Goal: Book appointment/travel/reservation

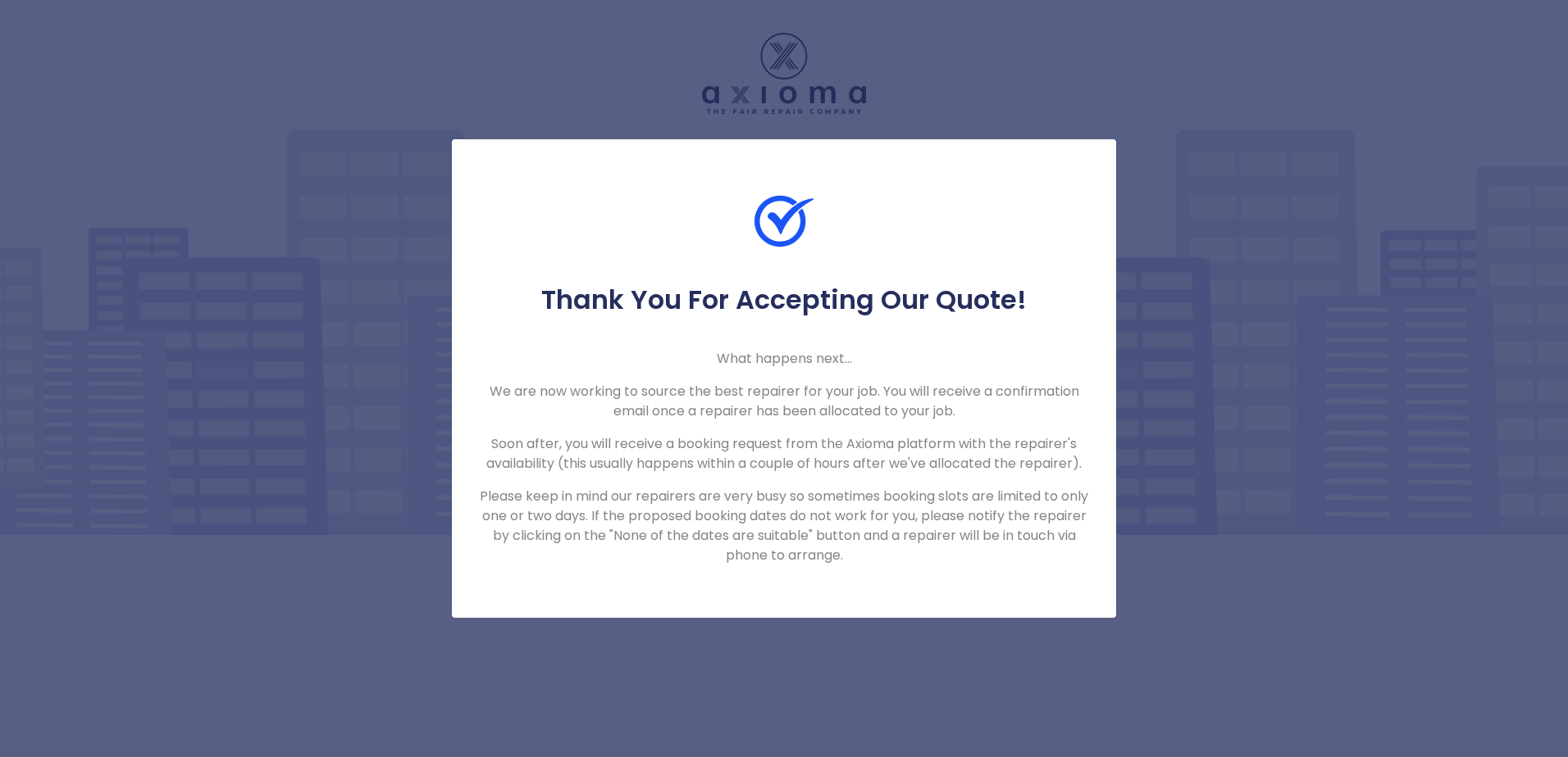
click at [1209, 196] on div "Thank You For Accepting Our Quote! What happens next... We are now working to s…" at bounding box center [784, 378] width 1568 height 757
click at [1256, 155] on div "Thank You For Accepting Our Quote! What happens next... We are now working to s…" at bounding box center [784, 378] width 1568 height 757
click at [512, 179] on div "Thank You For Accepting Our Quote! What happens next... We are now working to s…" at bounding box center [784, 378] width 664 height 479
click at [547, 88] on div "Thank You For Accepting Our Quote! What happens next... We are now working to s…" at bounding box center [784, 378] width 1568 height 757
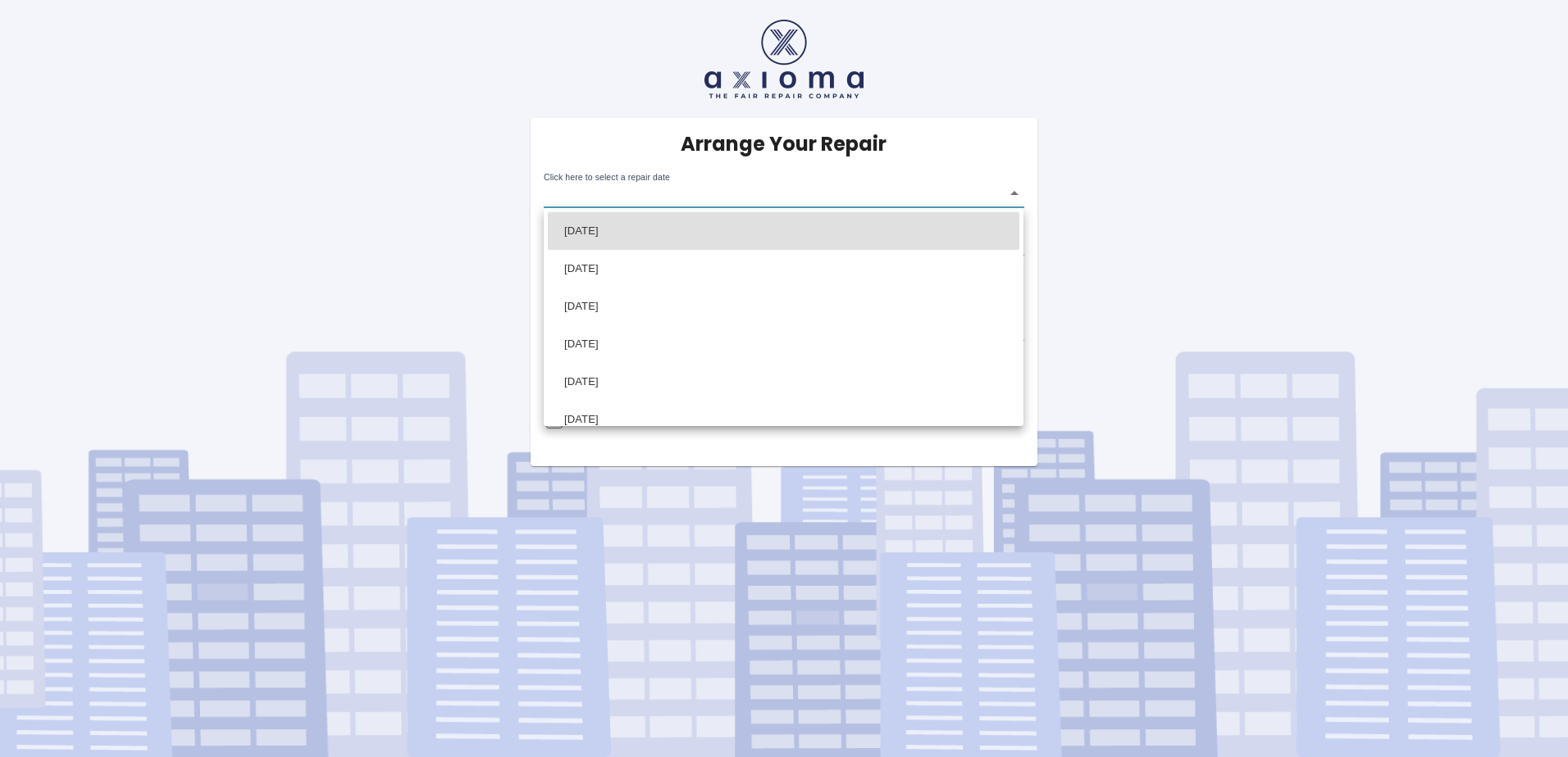
click at [1014, 190] on body "Arrange Your Repair Click here to select a repair date ​ Phone Number   * 07833…" at bounding box center [784, 378] width 1568 height 757
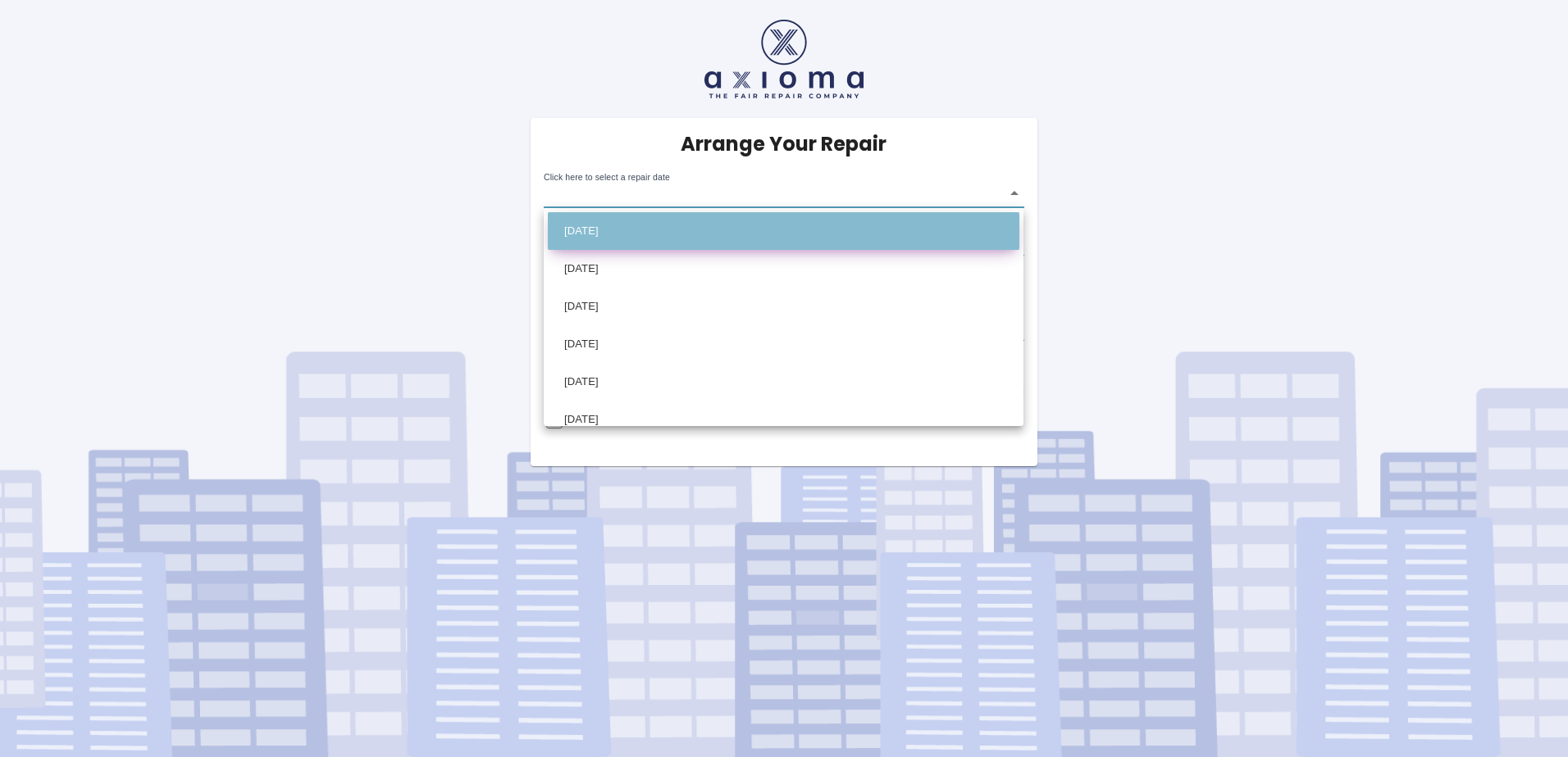
click at [834, 229] on li "[DATE]" at bounding box center [783, 230] width 471 height 38
type input "[DATE]T00:00:00.000Z"
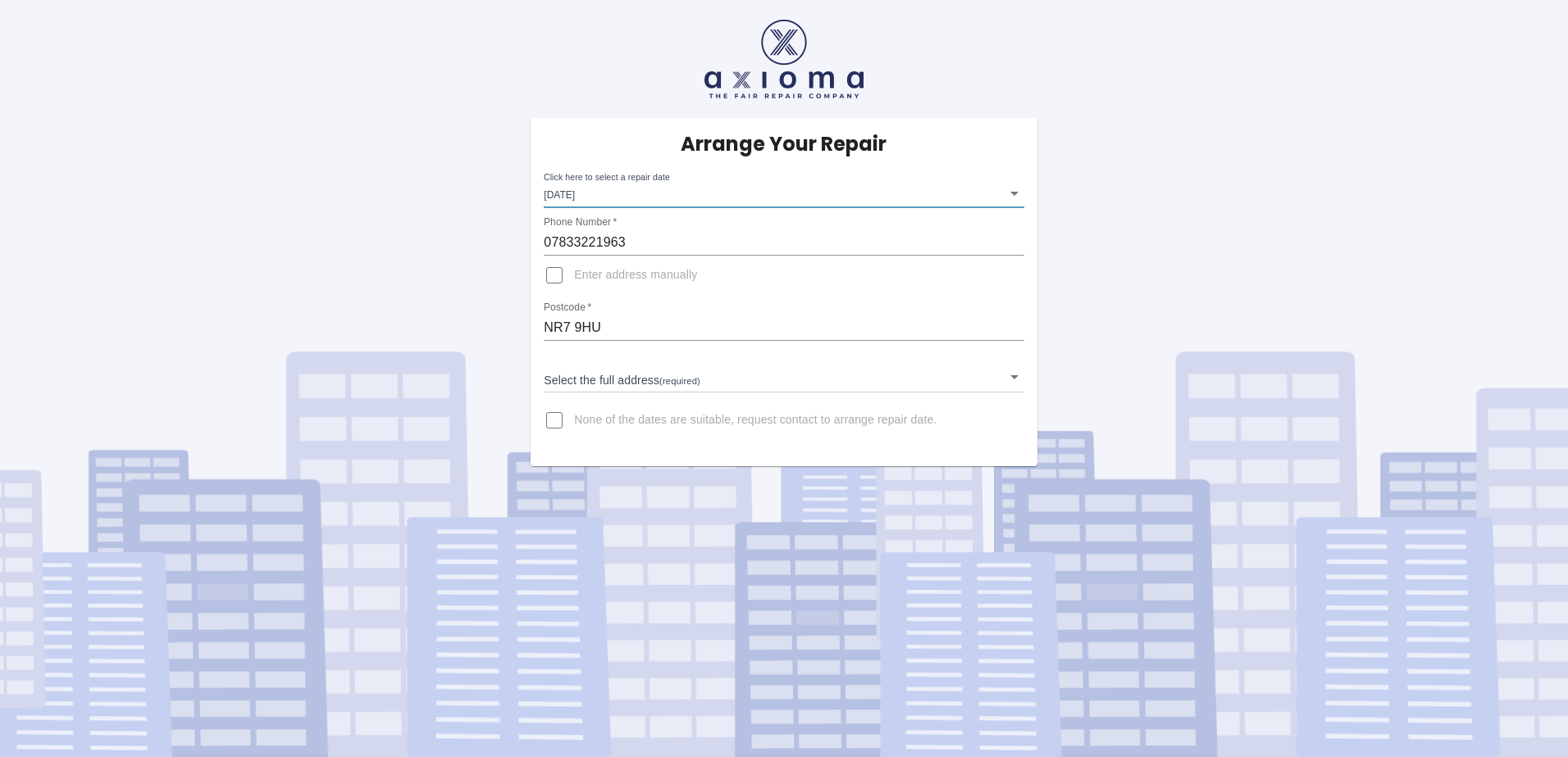
click at [1013, 375] on body "Arrange Your Repair Click here to select a repair date [DATE] [DATE]T00:00:00.0…" at bounding box center [784, 378] width 1568 height 757
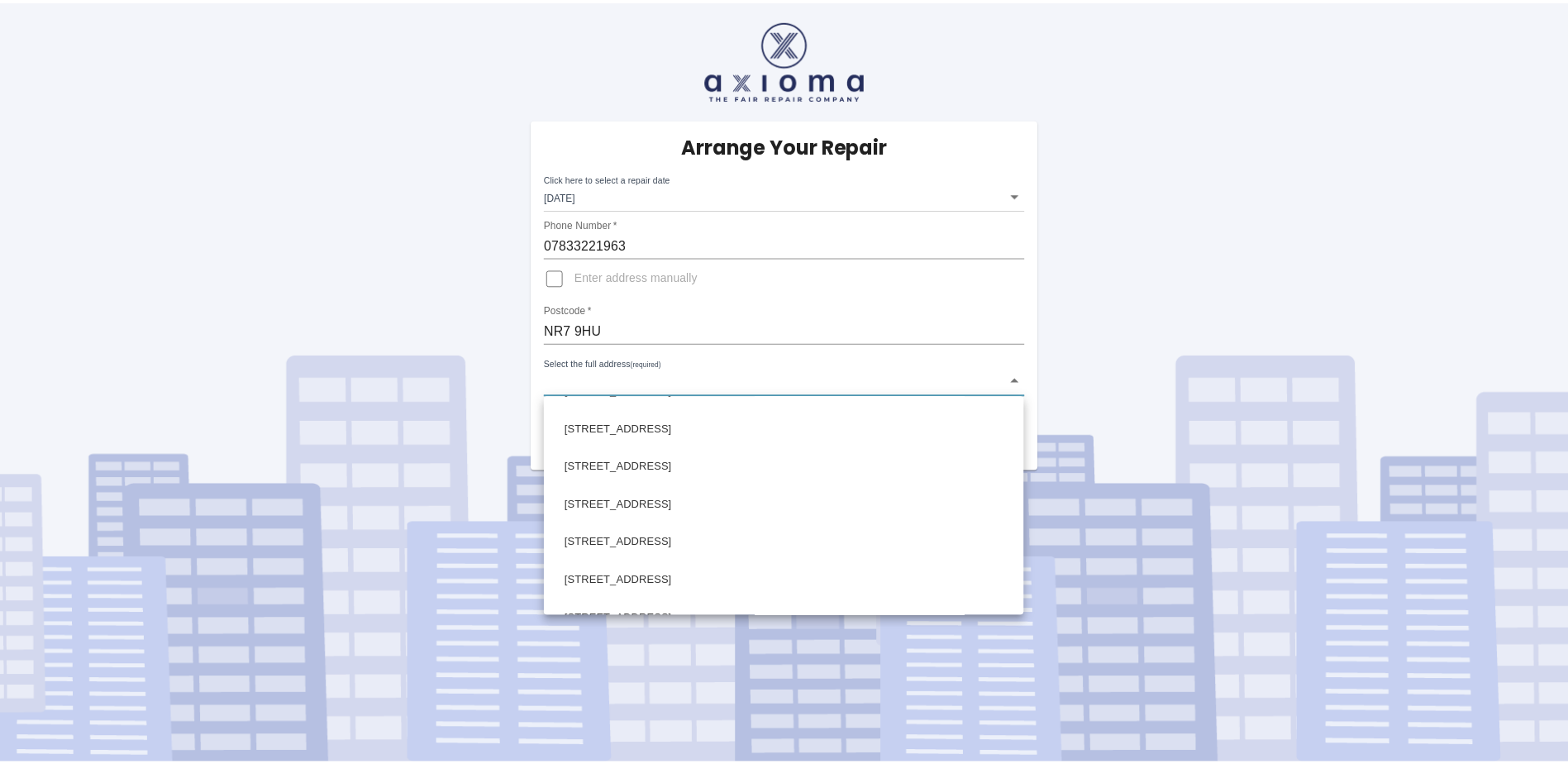
scroll to position [2204, 0]
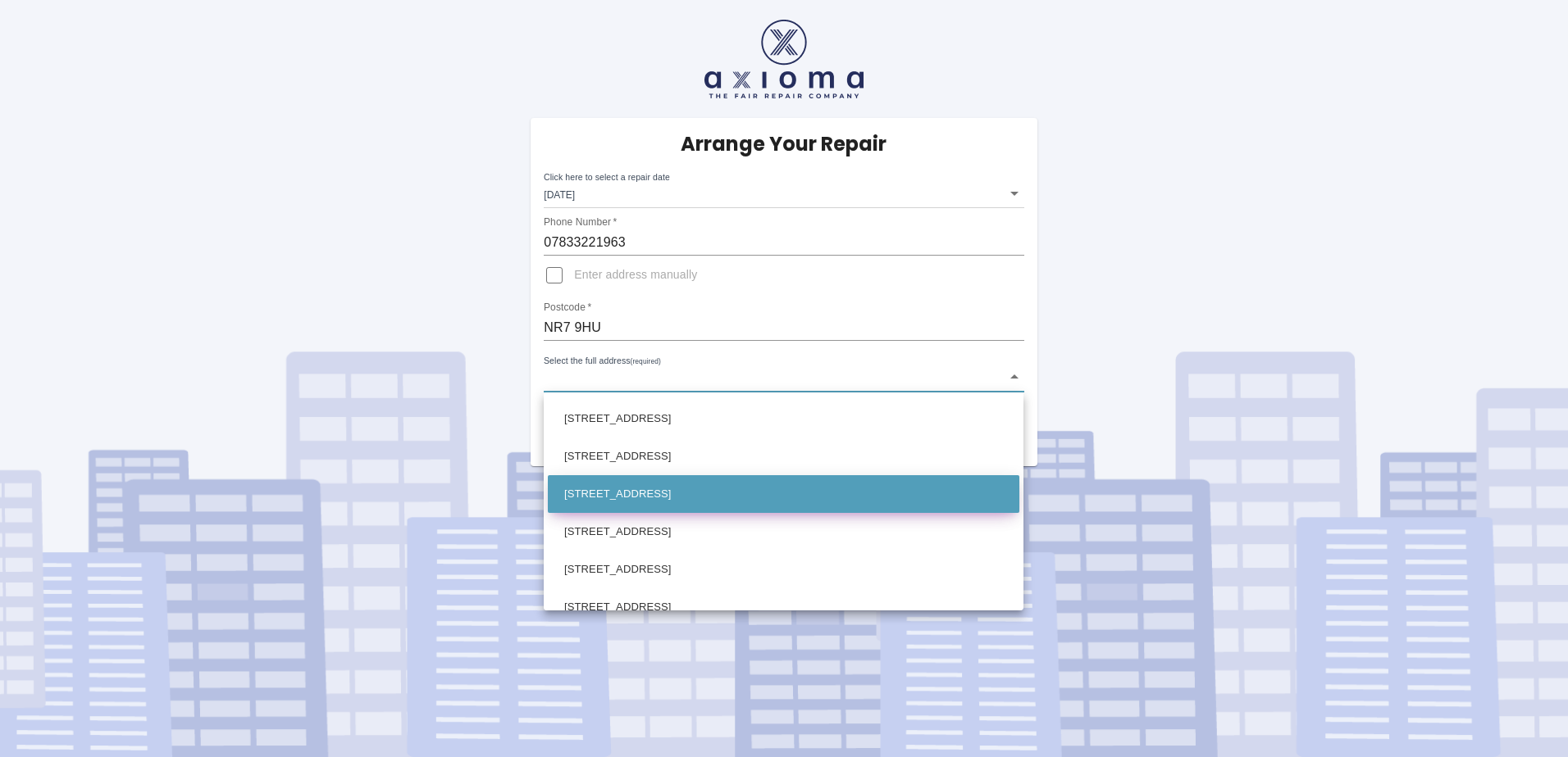
click at [842, 498] on li "[STREET_ADDRESS]" at bounding box center [783, 494] width 471 height 38
type input "[STREET_ADDRESS]"
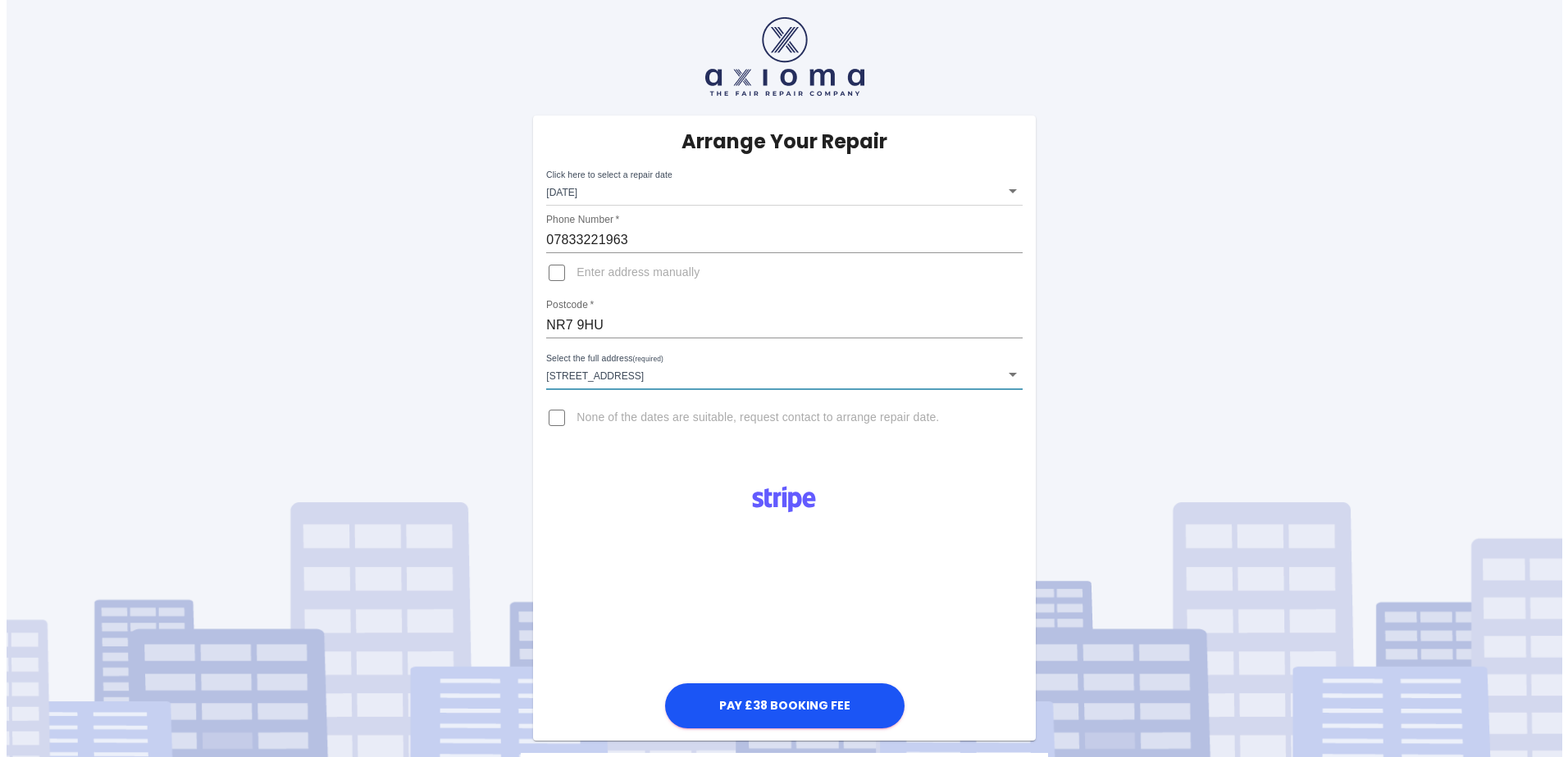
scroll to position [0, 0]
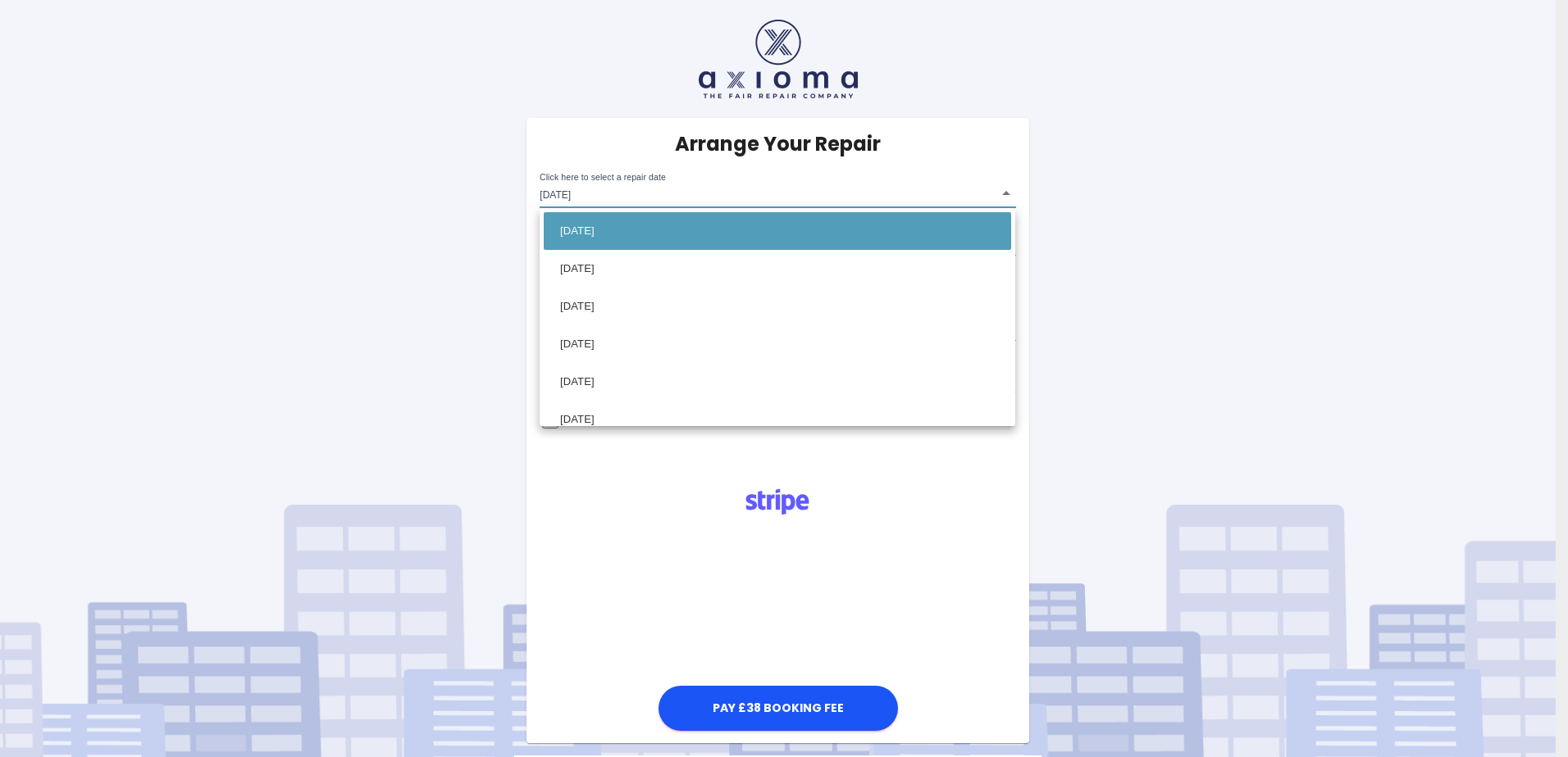
click at [1004, 190] on body "Arrange Your Repair Click here to select a repair date [DATE] [DATE]T00:00:00.0…" at bounding box center [784, 454] width 1568 height 907
click at [978, 550] on div at bounding box center [784, 378] width 1568 height 757
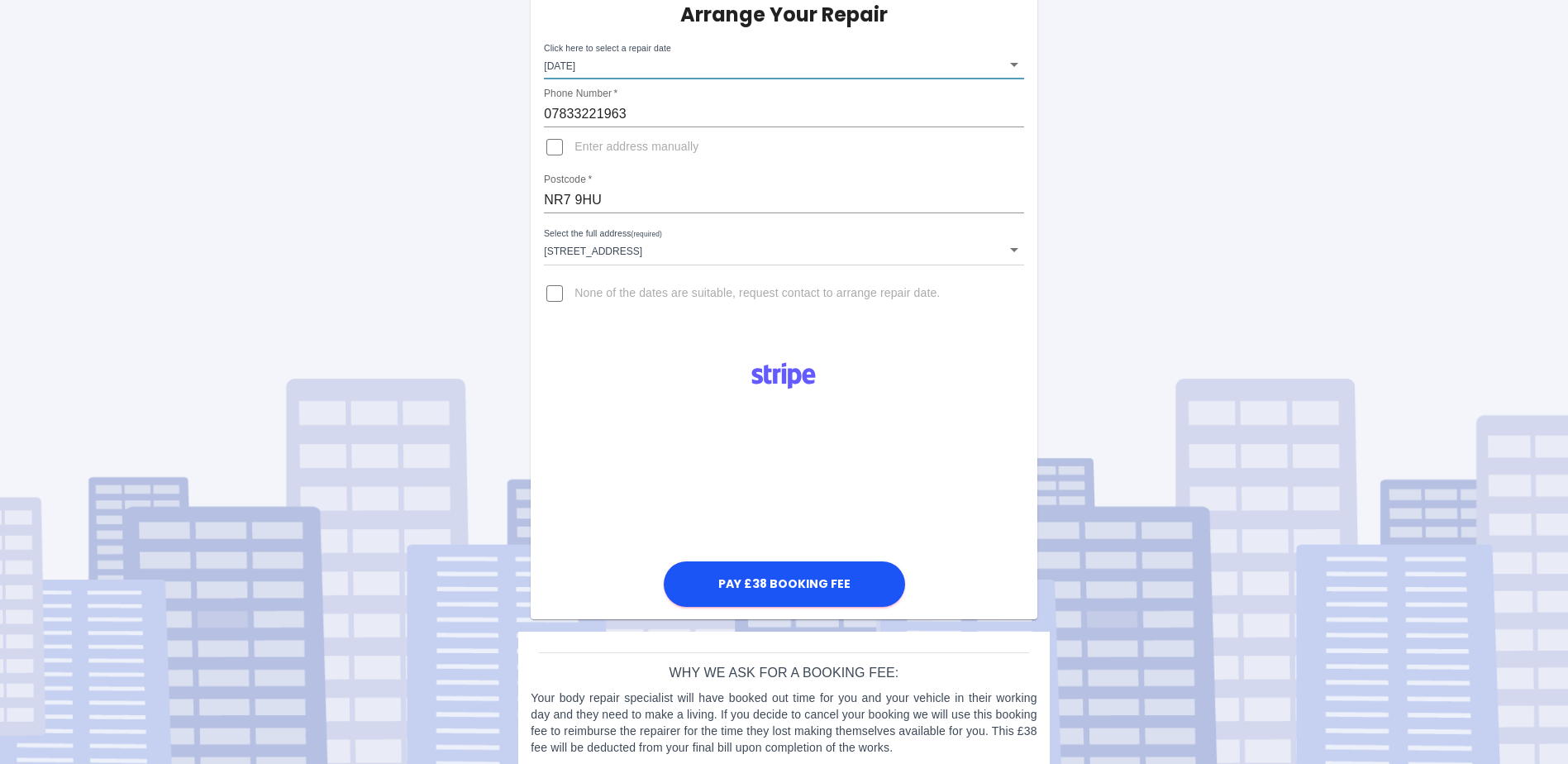
scroll to position [152, 0]
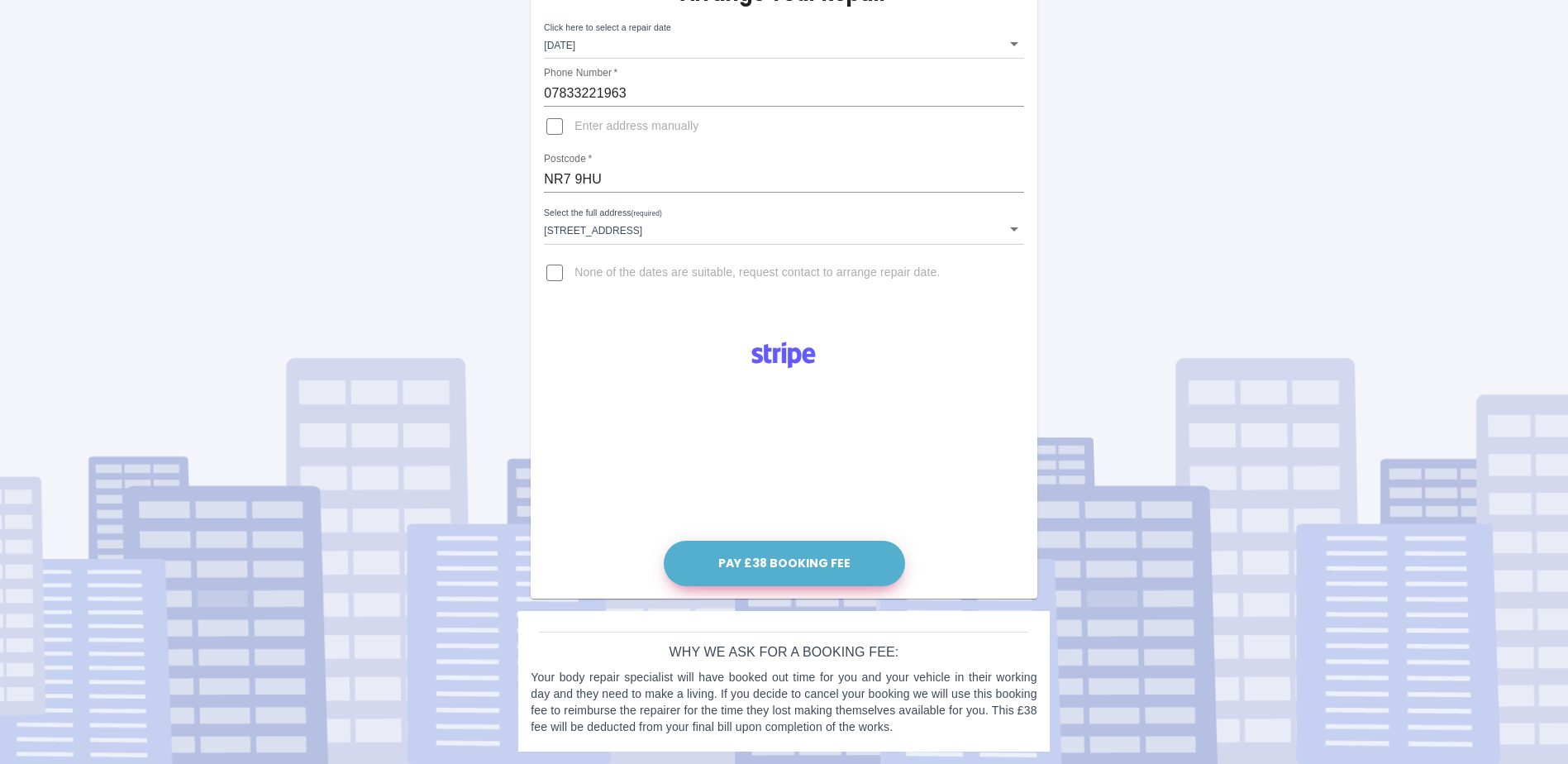
click at [835, 564] on button "Pay £38 Booking Fee" at bounding box center [784, 564] width 241 height 46
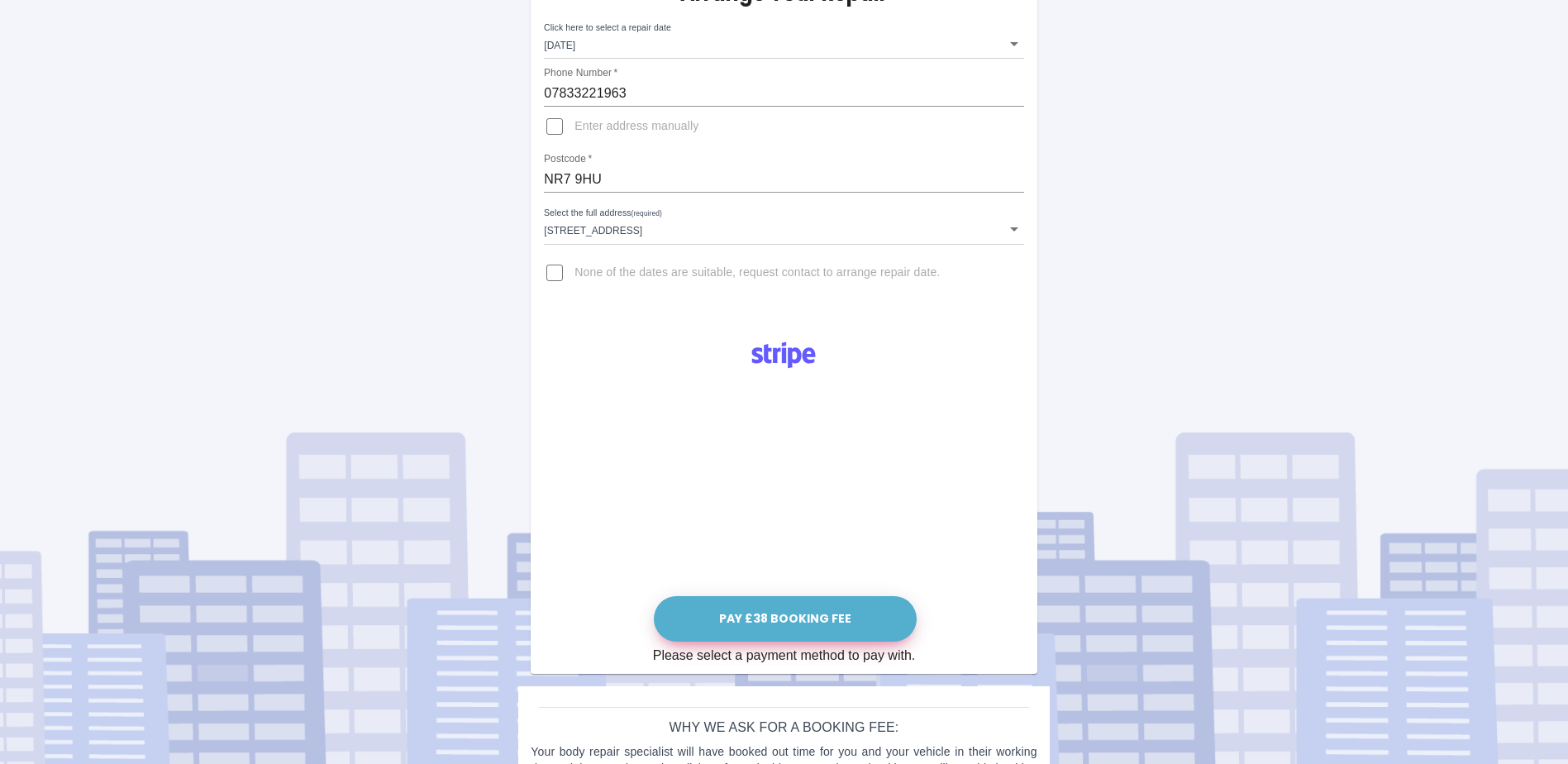
click at [838, 605] on button "Pay £38 Booking Fee" at bounding box center [785, 619] width 263 height 46
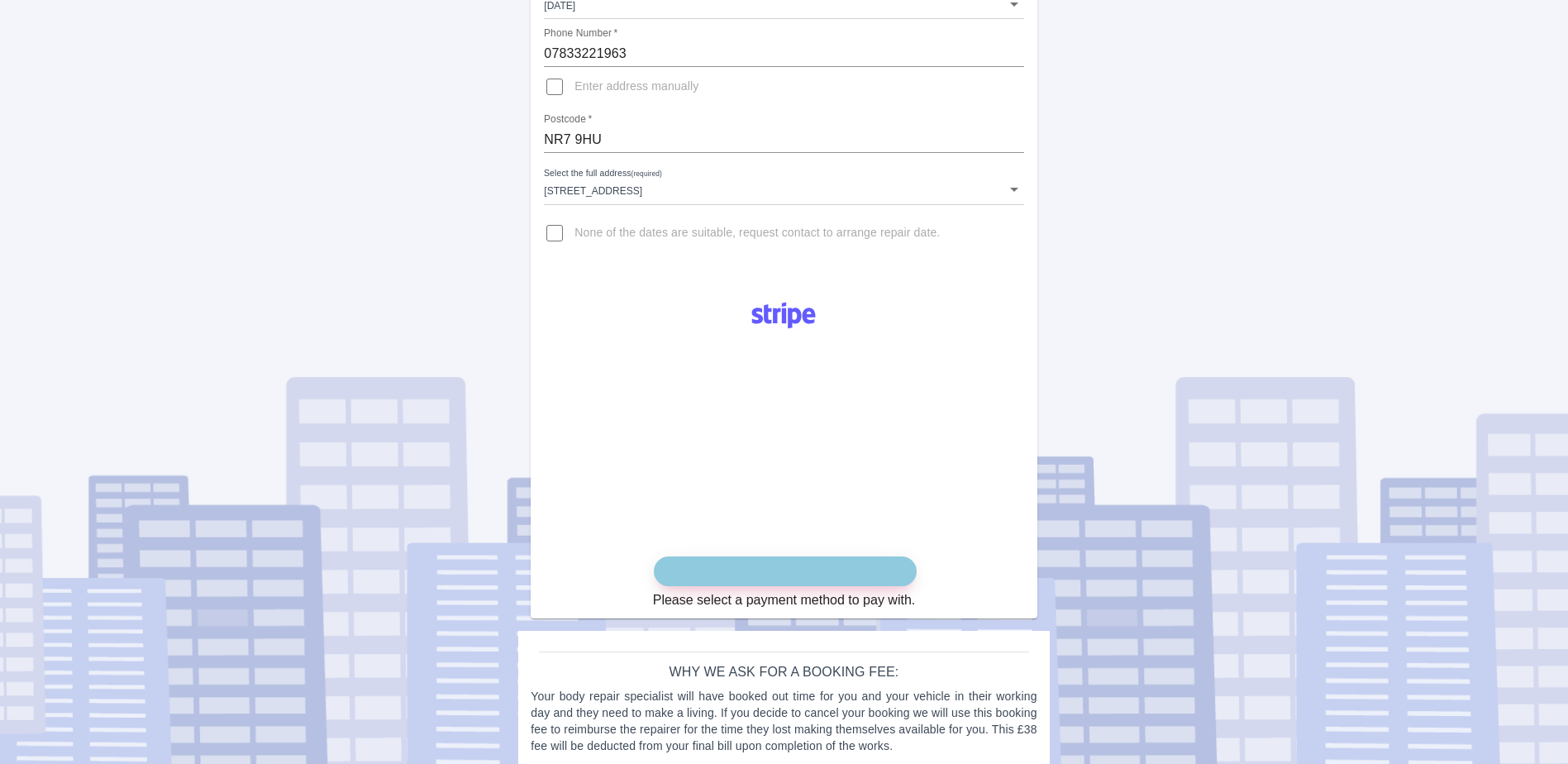
scroll to position [210, 0]
